Goal: Information Seeking & Learning: Find specific page/section

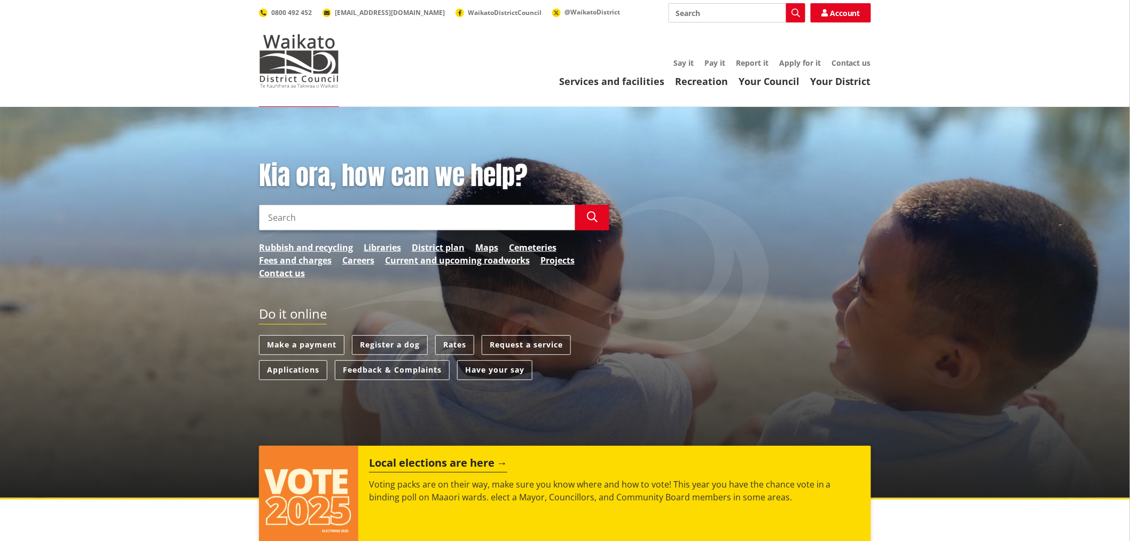
click at [702, 8] on input "Search" at bounding box center [737, 12] width 137 height 19
click at [774, 28] on div "Property information search feedback" at bounding box center [737, 32] width 136 height 19
type input "Property information search feedback"
click at [793, 13] on icon "button" at bounding box center [796, 13] width 9 height 9
click at [760, 34] on div "Toggle search Toggle navigation Services and facilities Recreation Your Council…" at bounding box center [565, 45] width 628 height 84
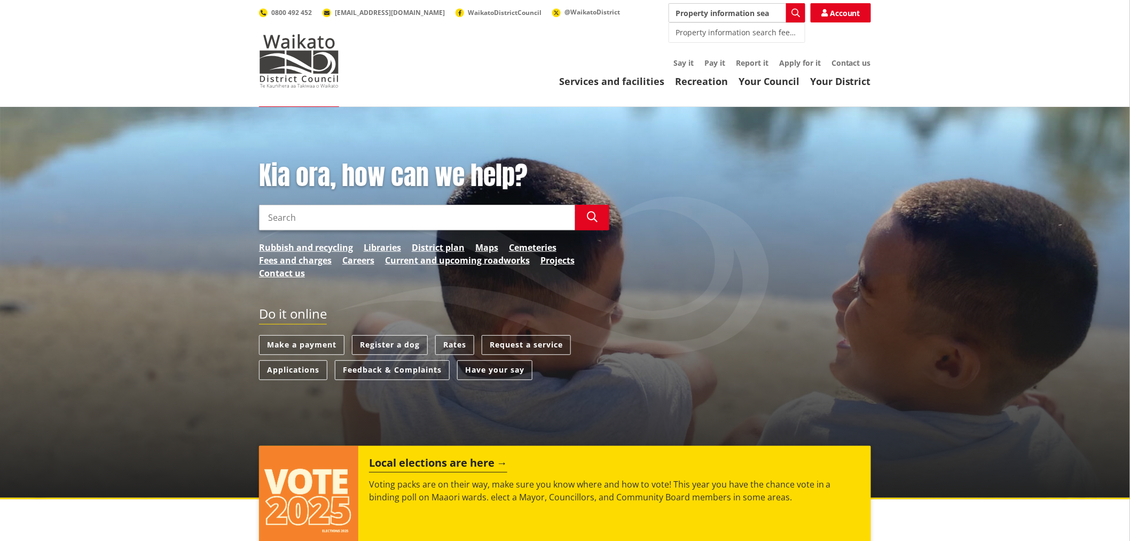
click at [752, 32] on div "Property information search feedback" at bounding box center [737, 32] width 136 height 19
click at [708, 35] on div "Property information search feedback" at bounding box center [737, 32] width 136 height 19
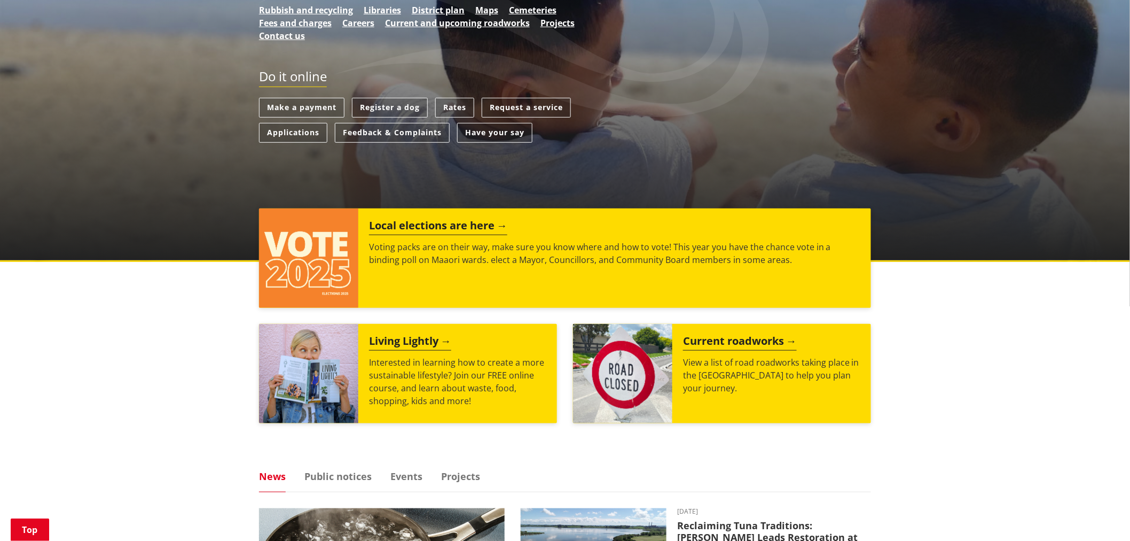
scroll to position [119, 0]
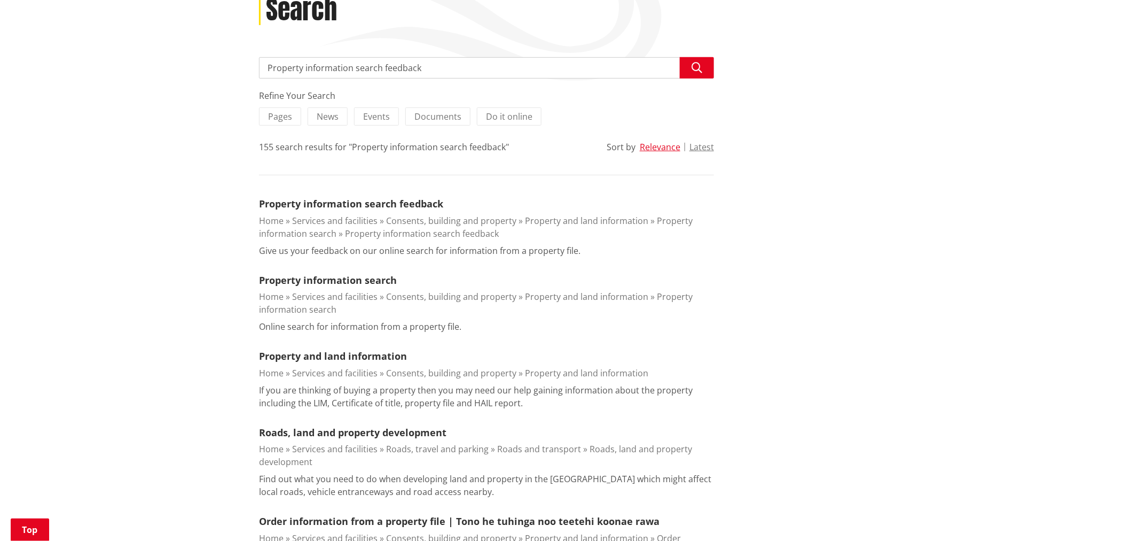
scroll to position [178, 0]
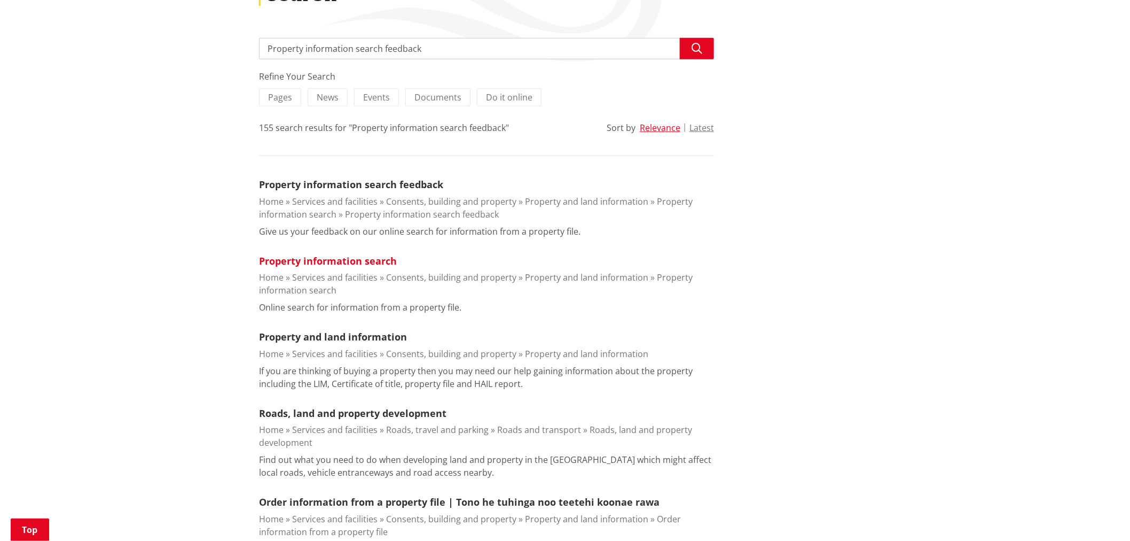
click at [353, 262] on link "Property information search" at bounding box center [328, 260] width 138 height 13
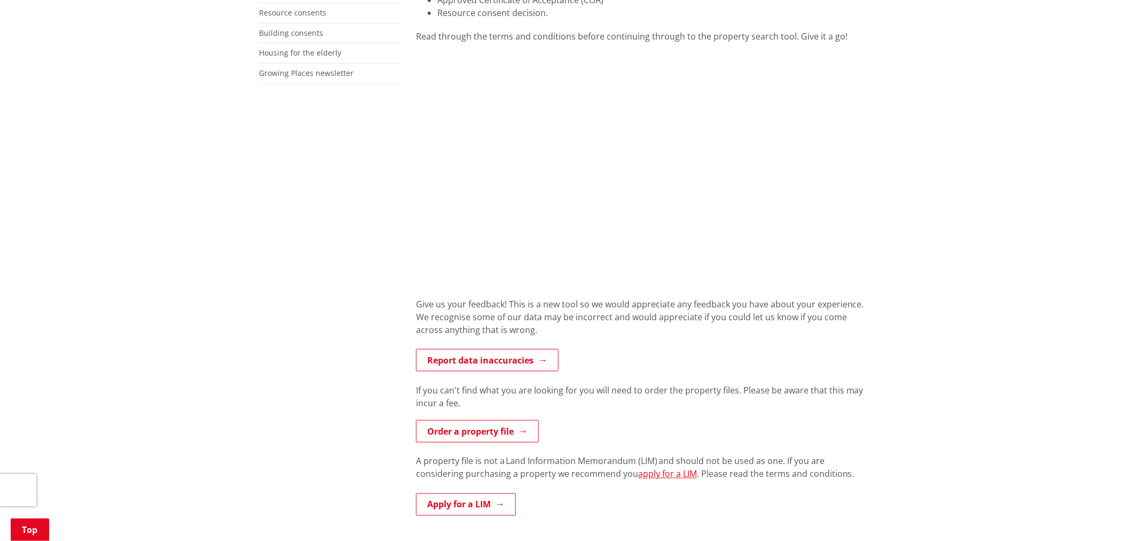
scroll to position [297, 0]
